Goal: Book appointment/travel/reservation

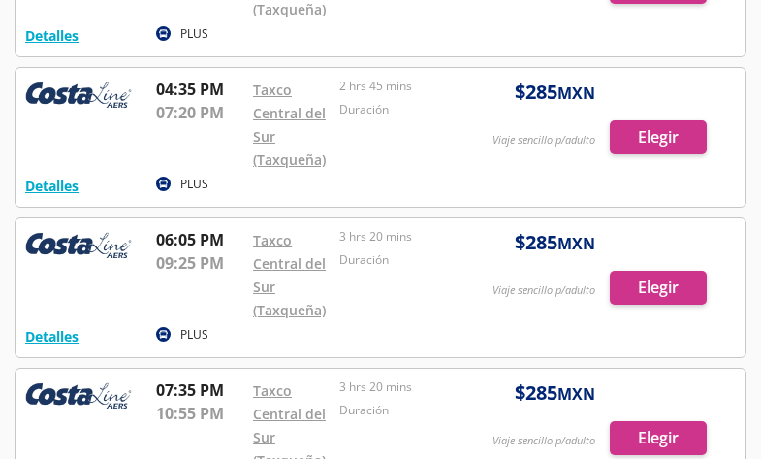
scroll to position [1146, 0]
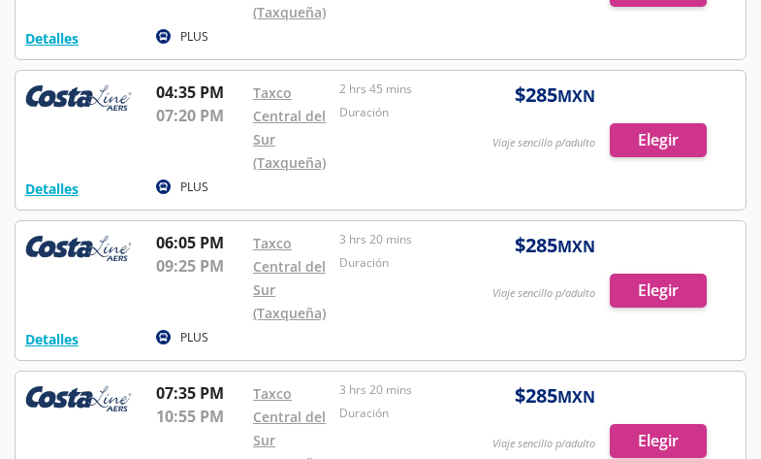
click at [645, 285] on div at bounding box center [381, 290] width 730 height 139
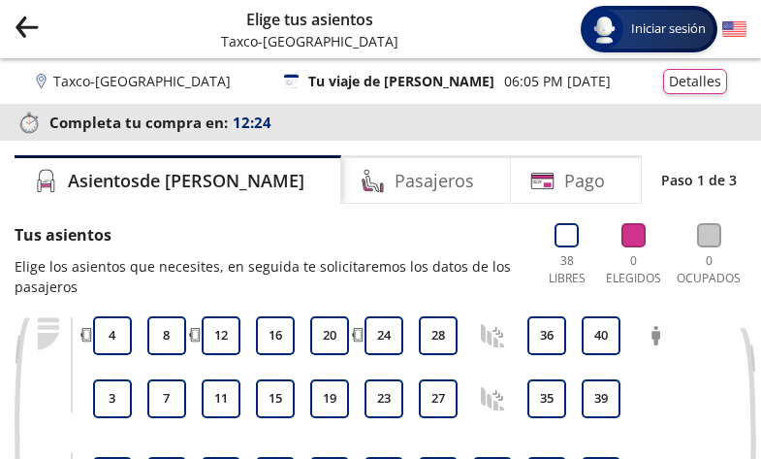
click at [16, 34] on icon "Group 9 Created with Sketch." at bounding box center [27, 27] width 24 height 24
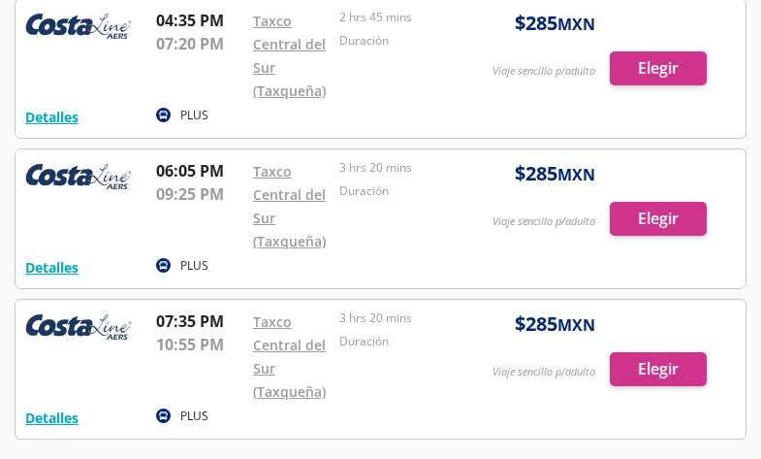
scroll to position [1261, 0]
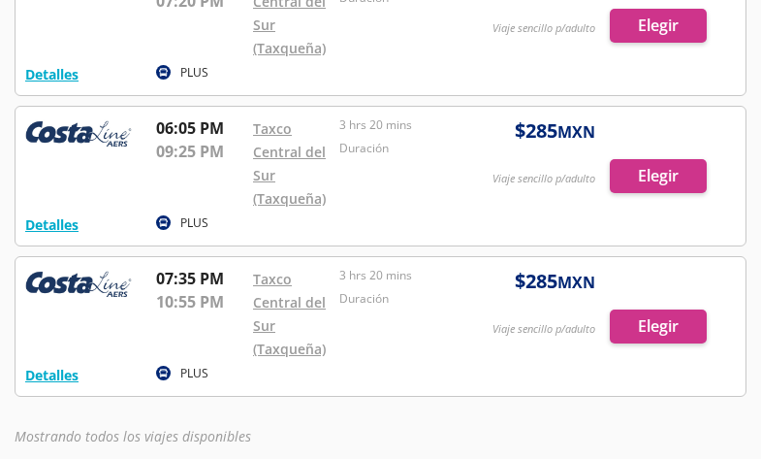
click at [639, 176] on div at bounding box center [381, 176] width 730 height 139
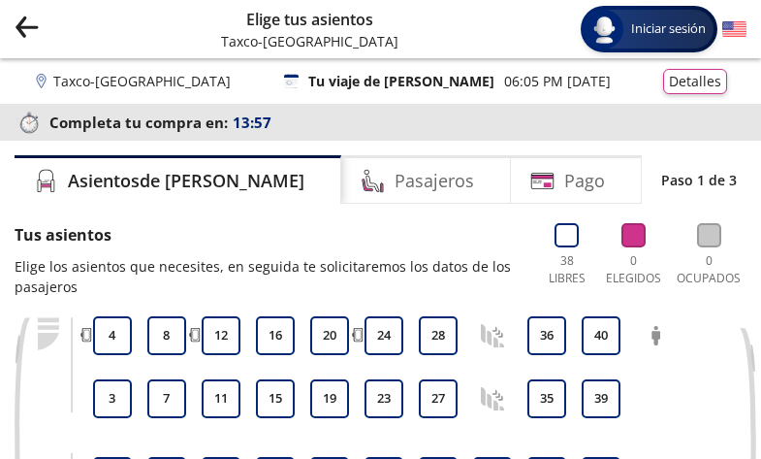
click at [29, 26] on icon "back" at bounding box center [27, 26] width 20 height 1
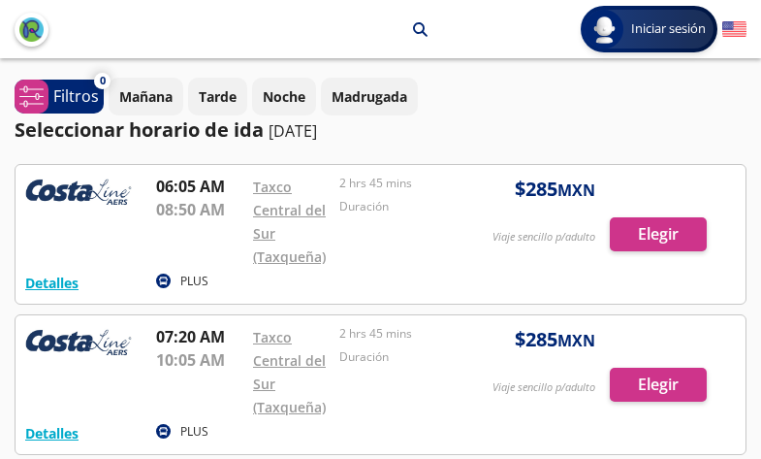
click at [653, 235] on div at bounding box center [381, 234] width 730 height 139
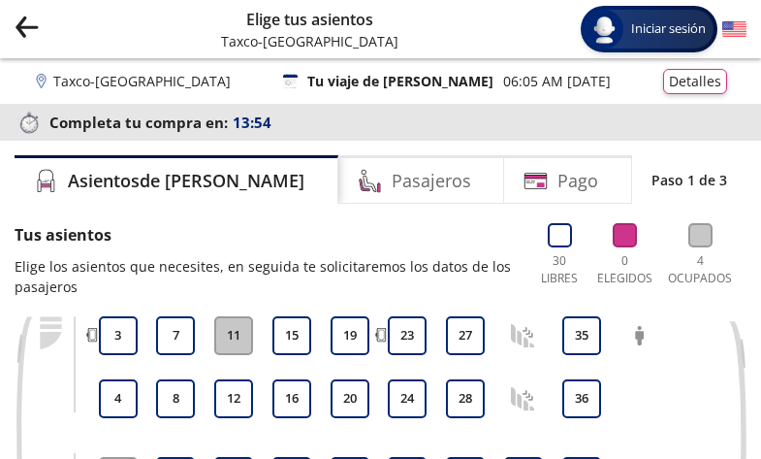
click at [41, 24] on div "Group 9 Created with Sketch. Elige tus asientos Taxco - [GEOGRAPHIC_DATA] Inici…" at bounding box center [380, 29] width 761 height 58
click at [22, 31] on icon "back" at bounding box center [20, 31] width 9 height 11
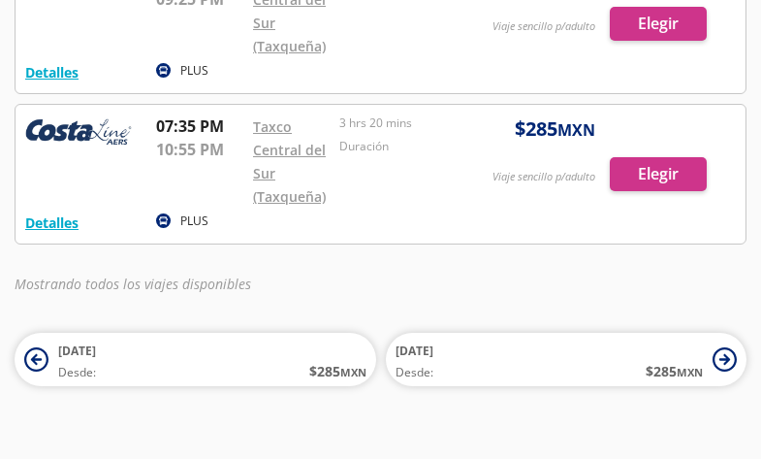
scroll to position [1437, 0]
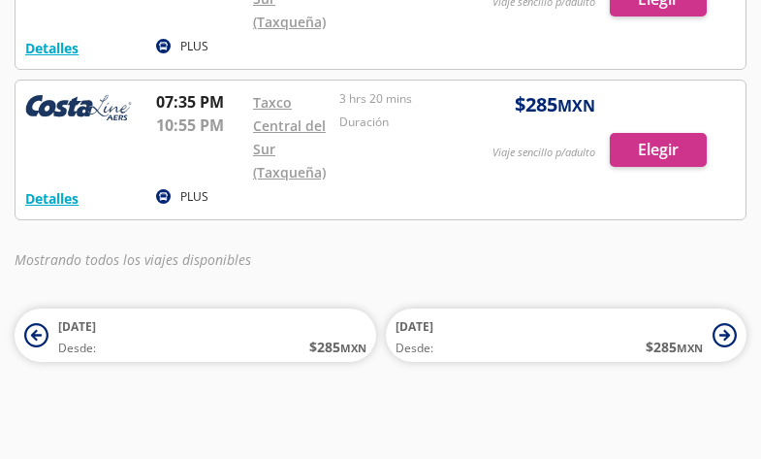
click at [671, 157] on div at bounding box center [381, 150] width 730 height 139
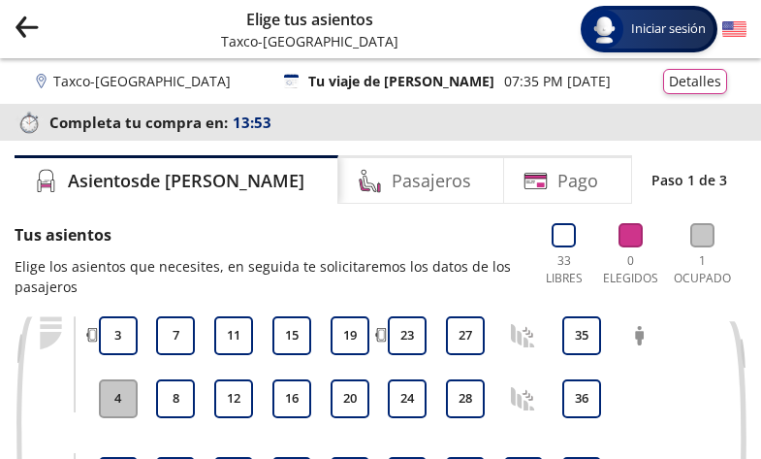
click at [26, 35] on icon "Group 9 Created with Sketch." at bounding box center [27, 27] width 24 height 24
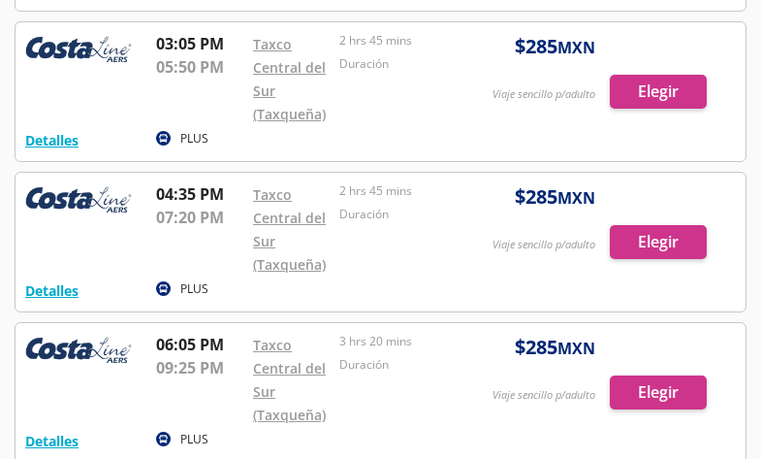
scroll to position [1067, 0]
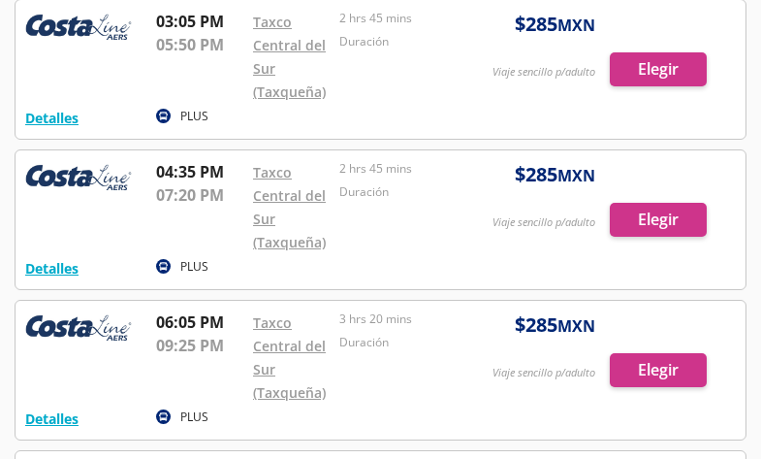
click at [632, 368] on div at bounding box center [381, 370] width 730 height 139
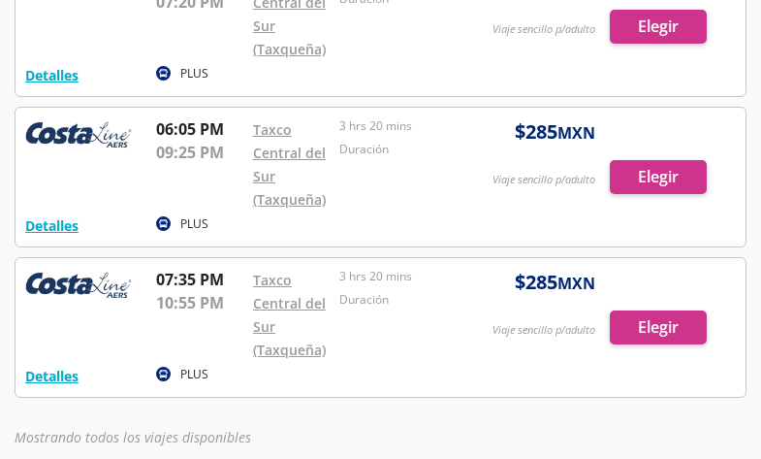
scroll to position [1261, 0]
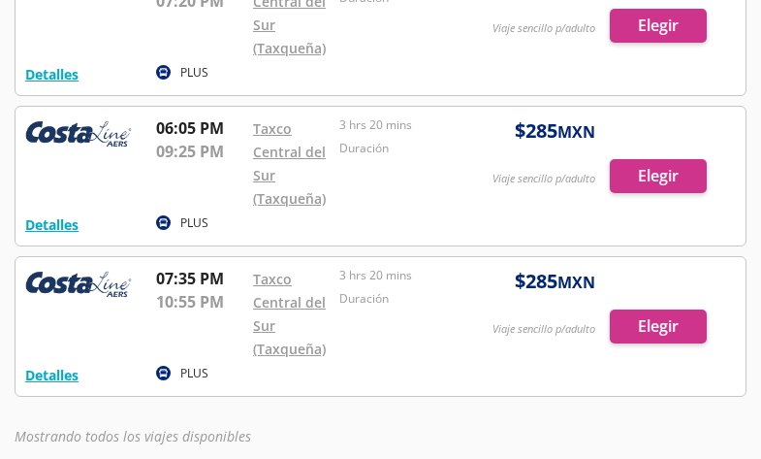
click at [630, 323] on div at bounding box center [381, 326] width 730 height 139
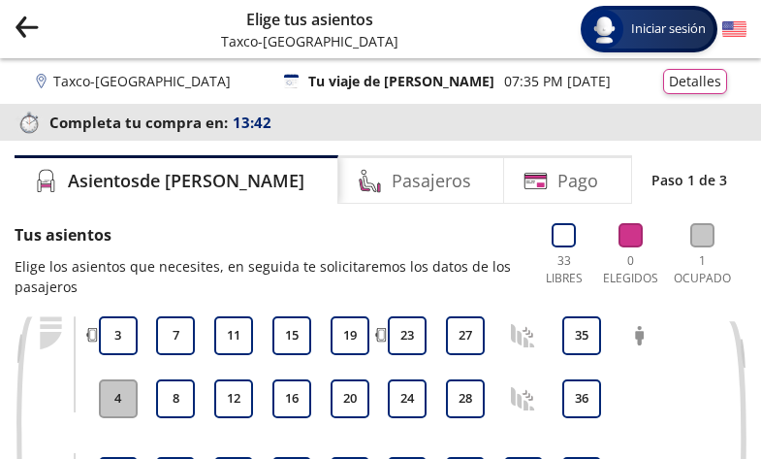
click at [22, 29] on icon "Group 9 Created with Sketch." at bounding box center [27, 27] width 24 height 24
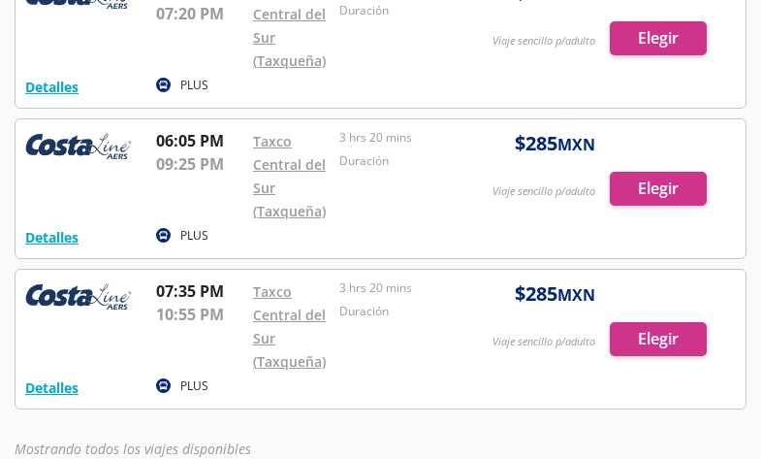
scroll to position [1243, 0]
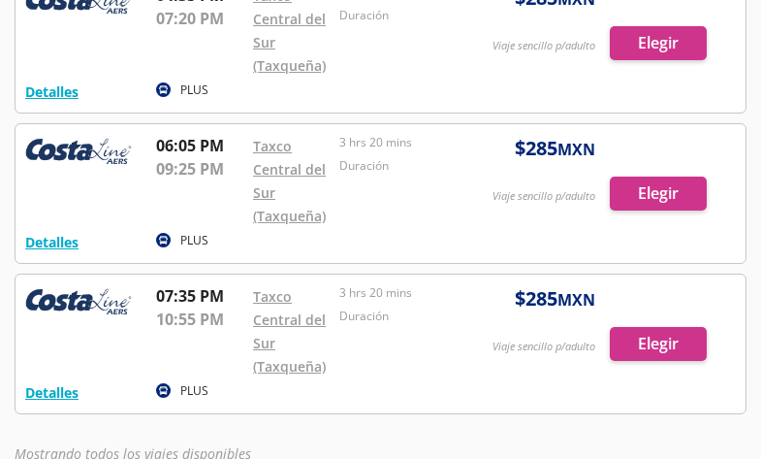
click at [629, 188] on div at bounding box center [381, 193] width 730 height 139
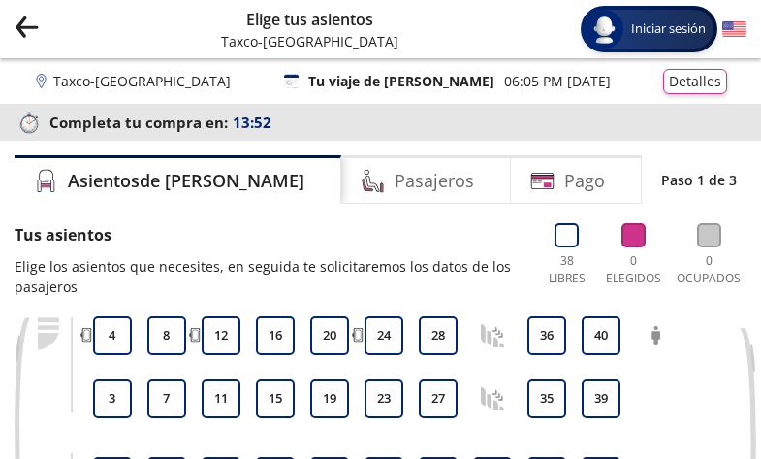
click at [26, 21] on icon "Group 9 Created with Sketch." at bounding box center [27, 27] width 24 height 24
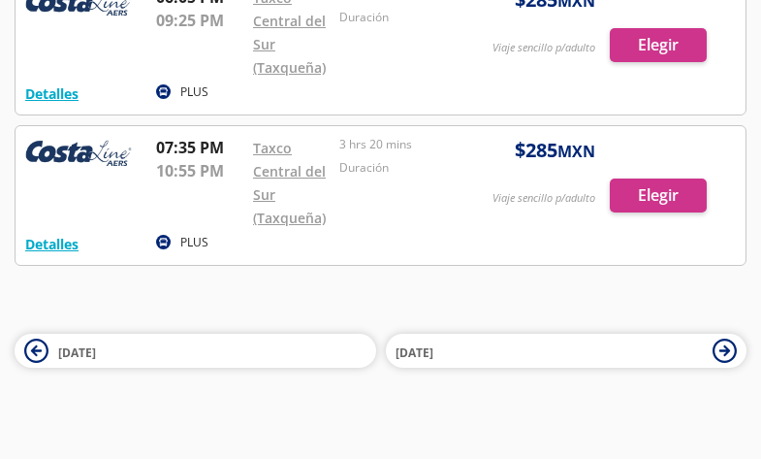
scroll to position [1455, 0]
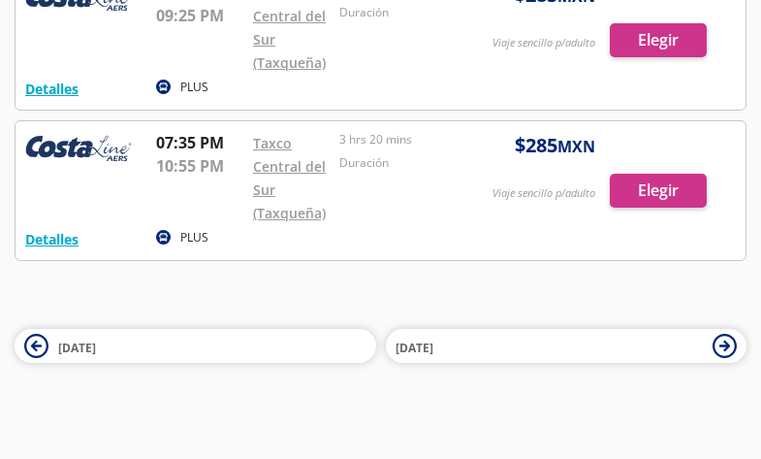
click at [624, 178] on div at bounding box center [381, 190] width 730 height 139
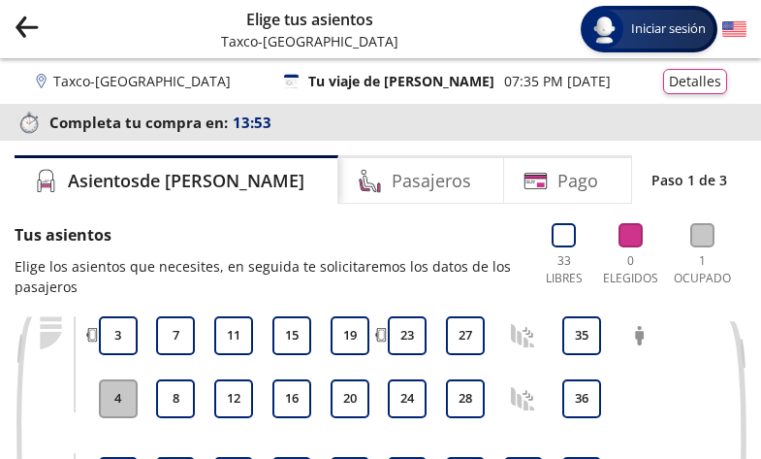
click at [29, 31] on icon "Group 9 Created with Sketch." at bounding box center [27, 27] width 24 height 24
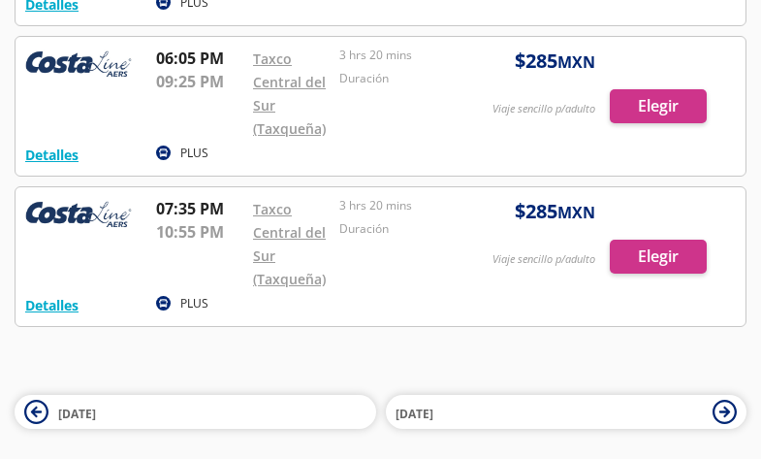
scroll to position [1261, 0]
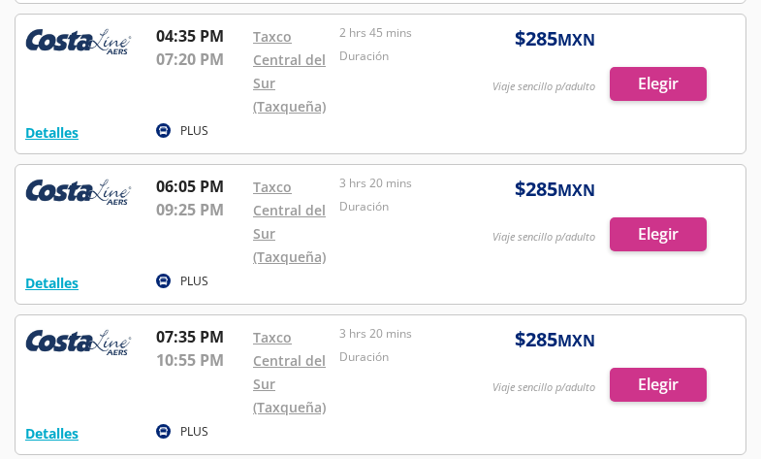
click at [651, 237] on div at bounding box center [381, 234] width 730 height 139
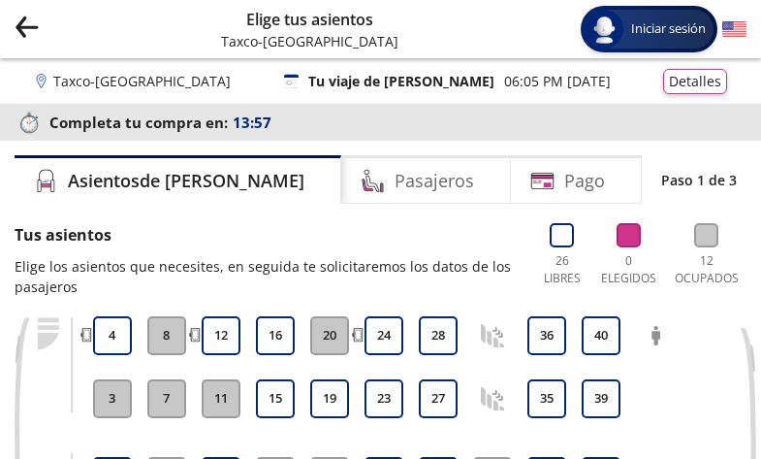
click at [26, 32] on icon "Group 9 Created with Sketch." at bounding box center [27, 27] width 24 height 24
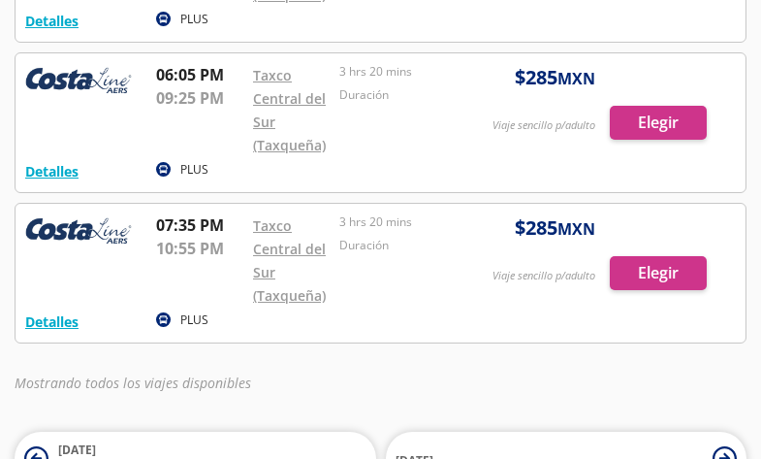
scroll to position [1358, 0]
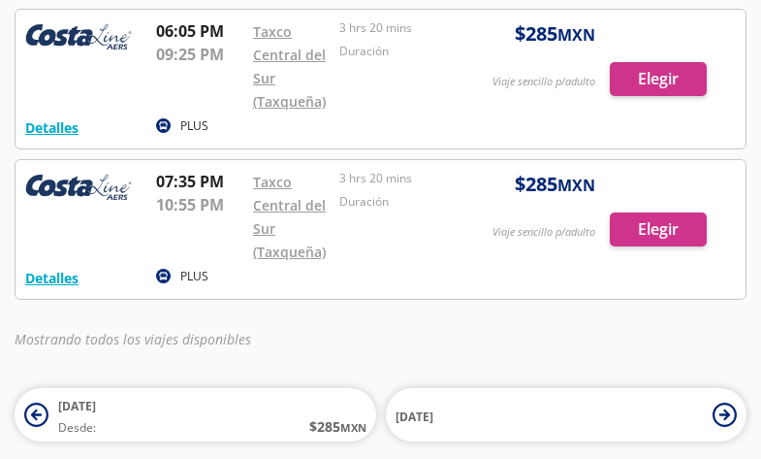
click at [641, 234] on div at bounding box center [381, 229] width 730 height 139
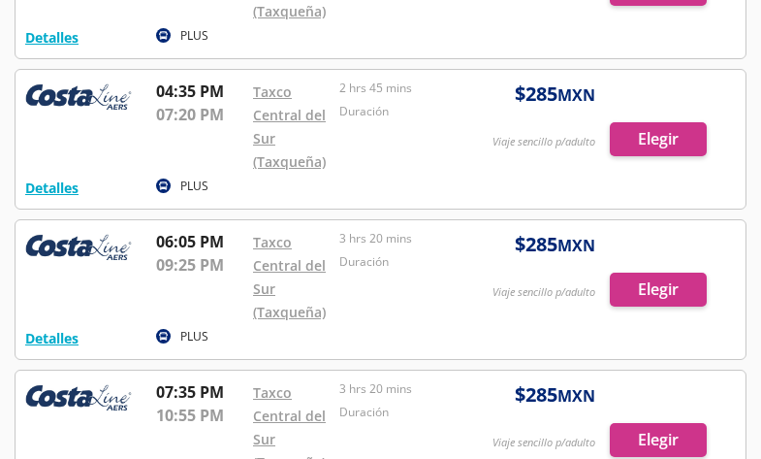
scroll to position [1146, 0]
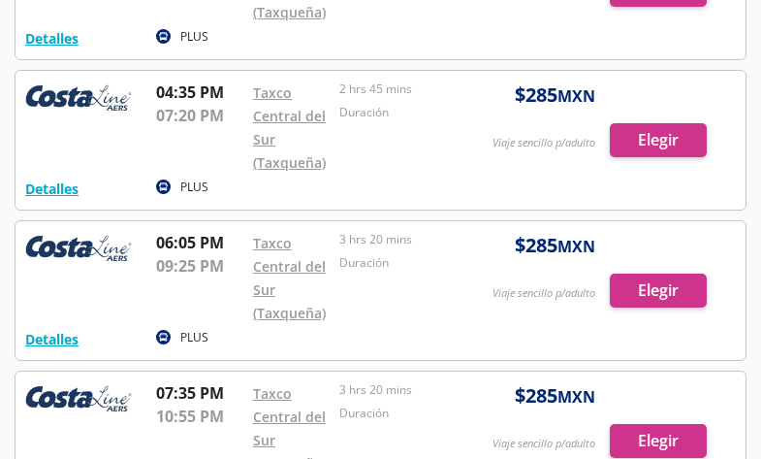
click at [658, 142] on div at bounding box center [381, 140] width 730 height 139
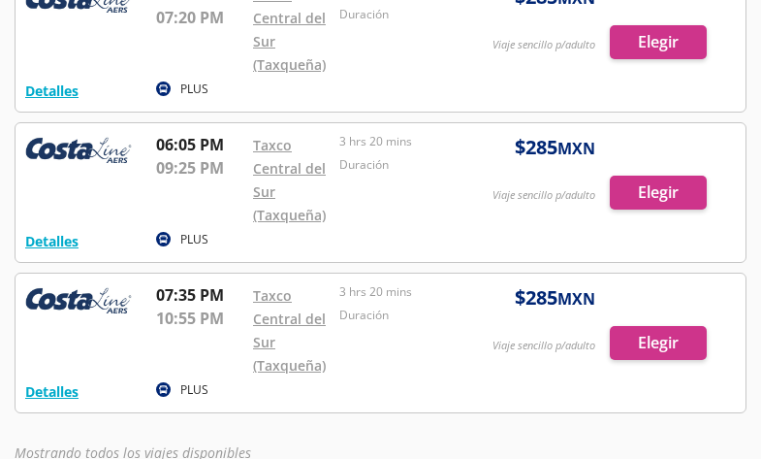
scroll to position [1243, 0]
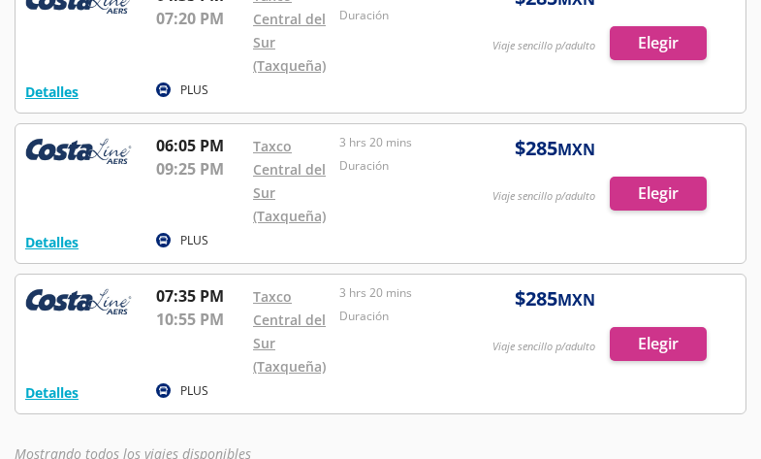
click at [640, 201] on div at bounding box center [381, 193] width 730 height 139
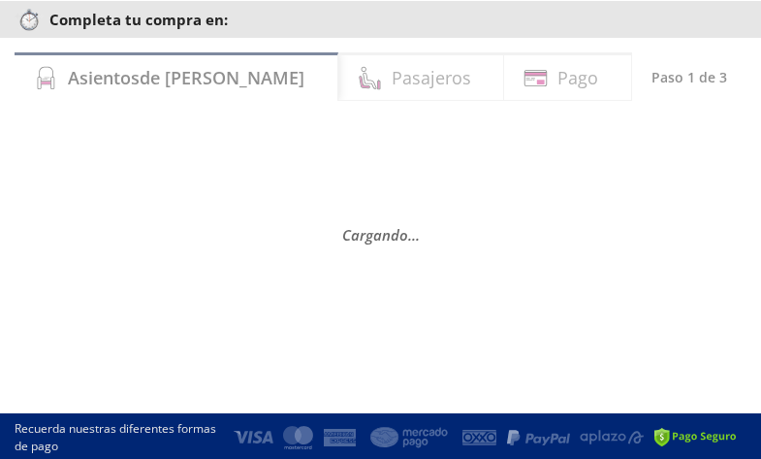
scroll to position [106, 0]
